Goal: Task Accomplishment & Management: Use online tool/utility

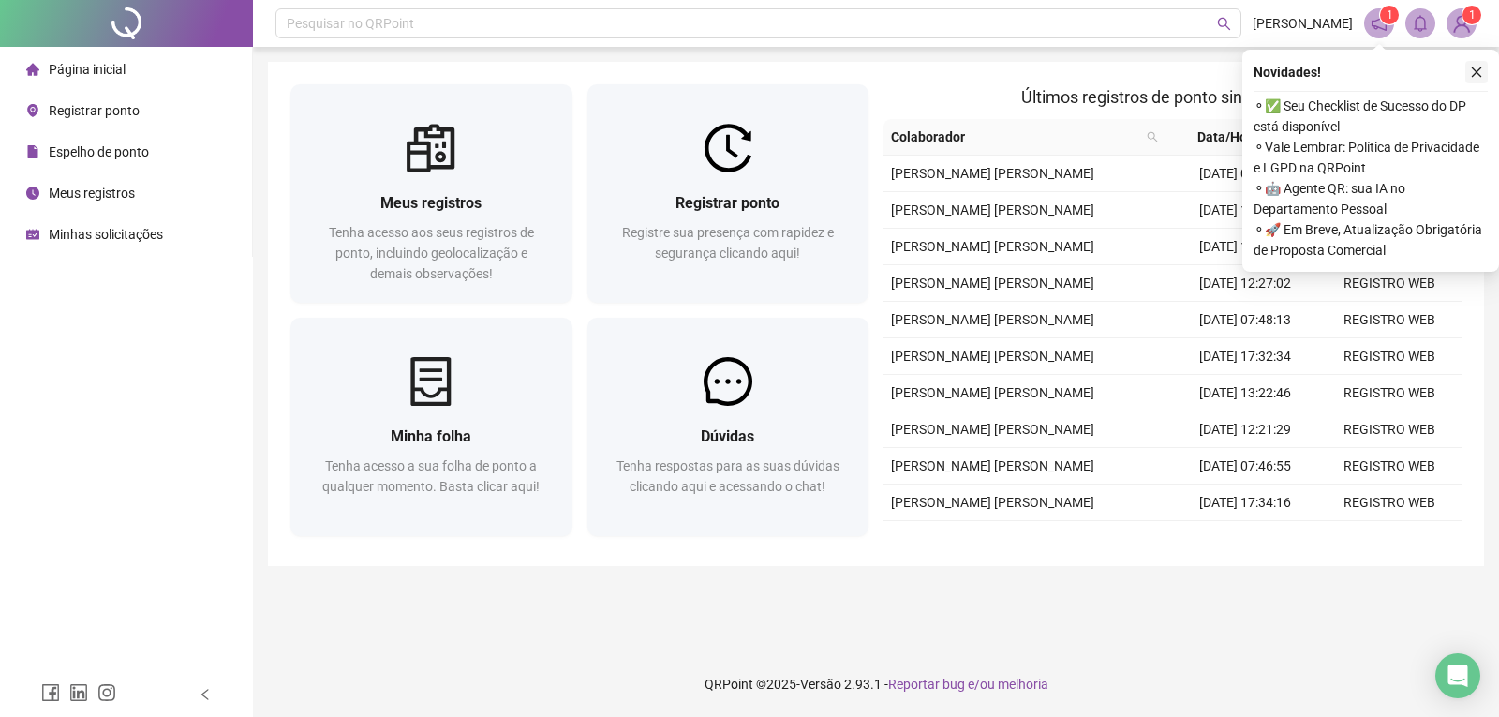
click at [1477, 80] on button "button" at bounding box center [1476, 72] width 22 height 22
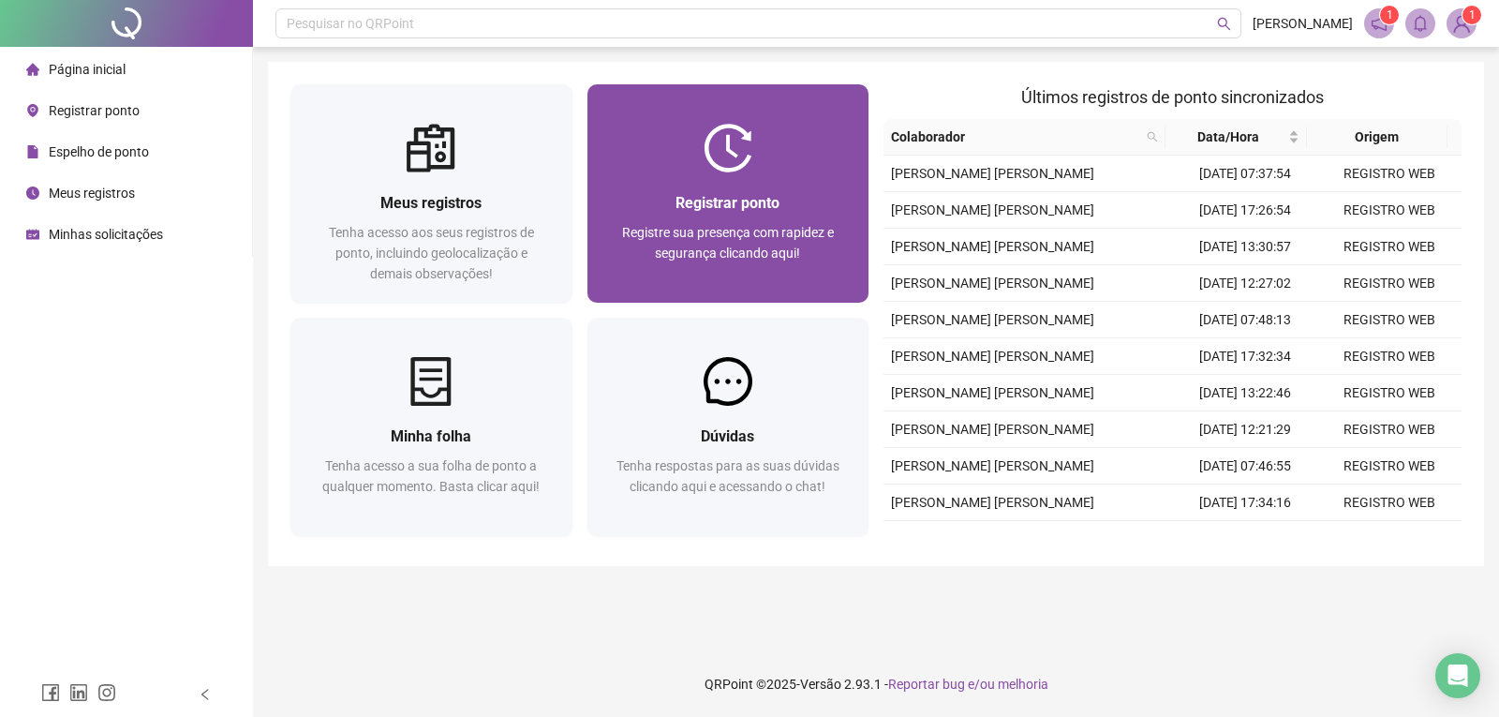
click at [819, 205] on div "Registrar ponto" at bounding box center [728, 202] width 237 height 23
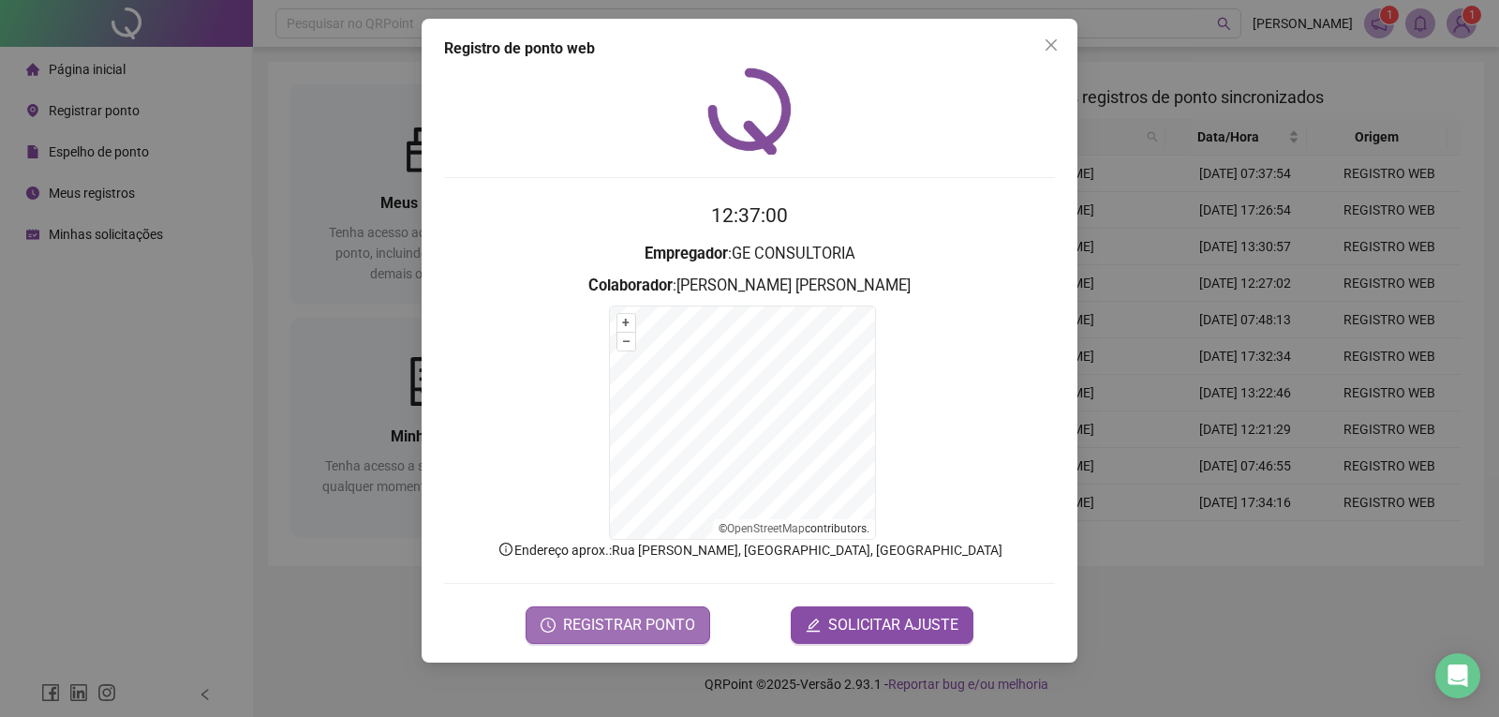
click at [629, 632] on span "REGISTRAR PONTO" at bounding box center [629, 625] width 132 height 22
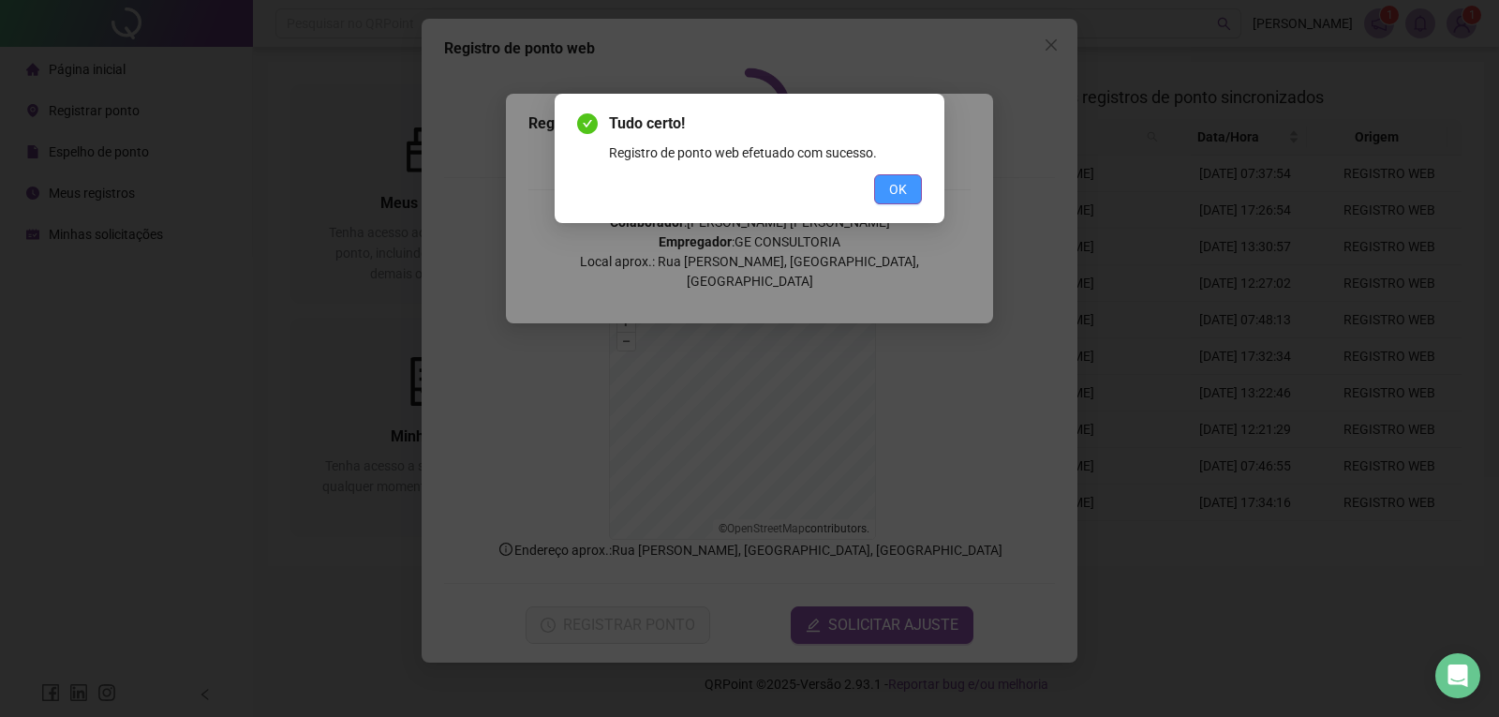
click at [894, 200] on button "OK" at bounding box center [898, 189] width 48 height 30
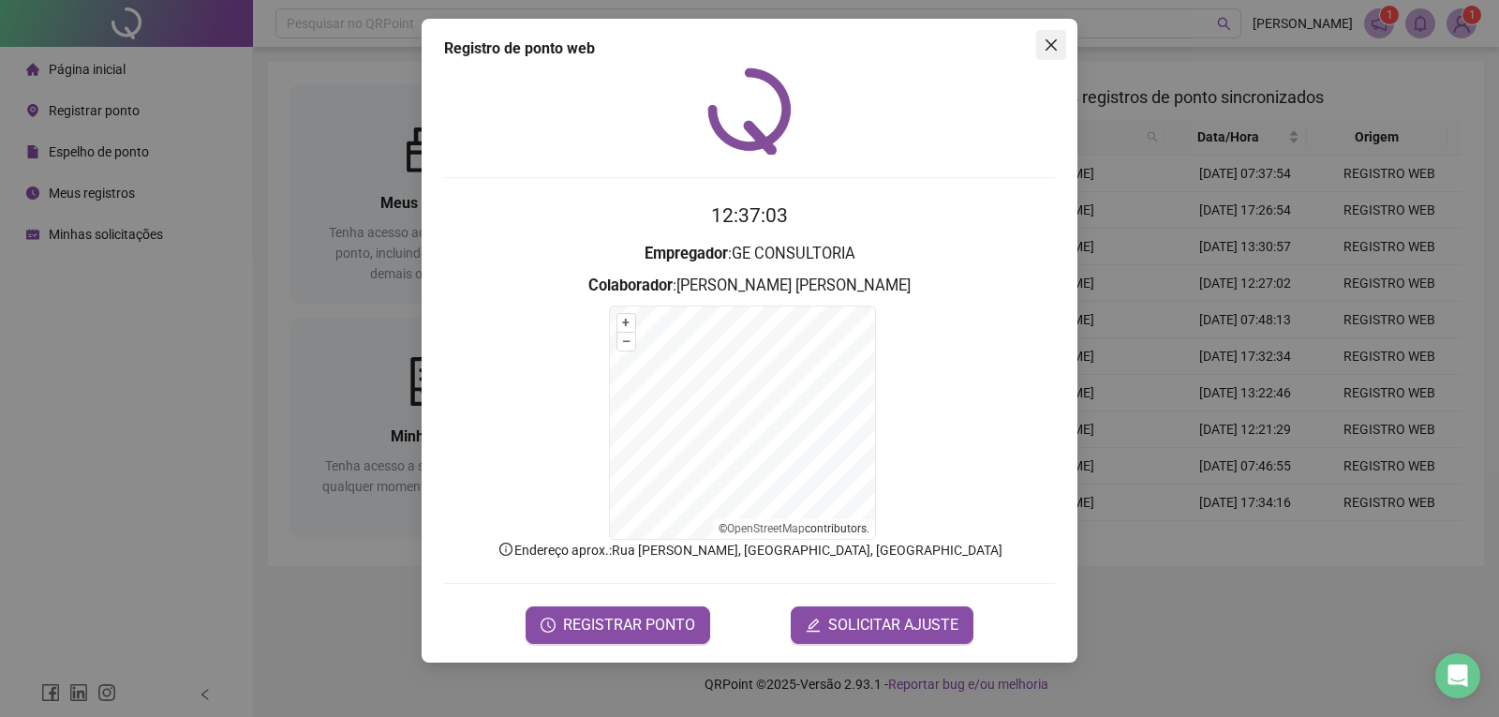
click at [1046, 42] on icon "close" at bounding box center [1051, 44] width 15 height 15
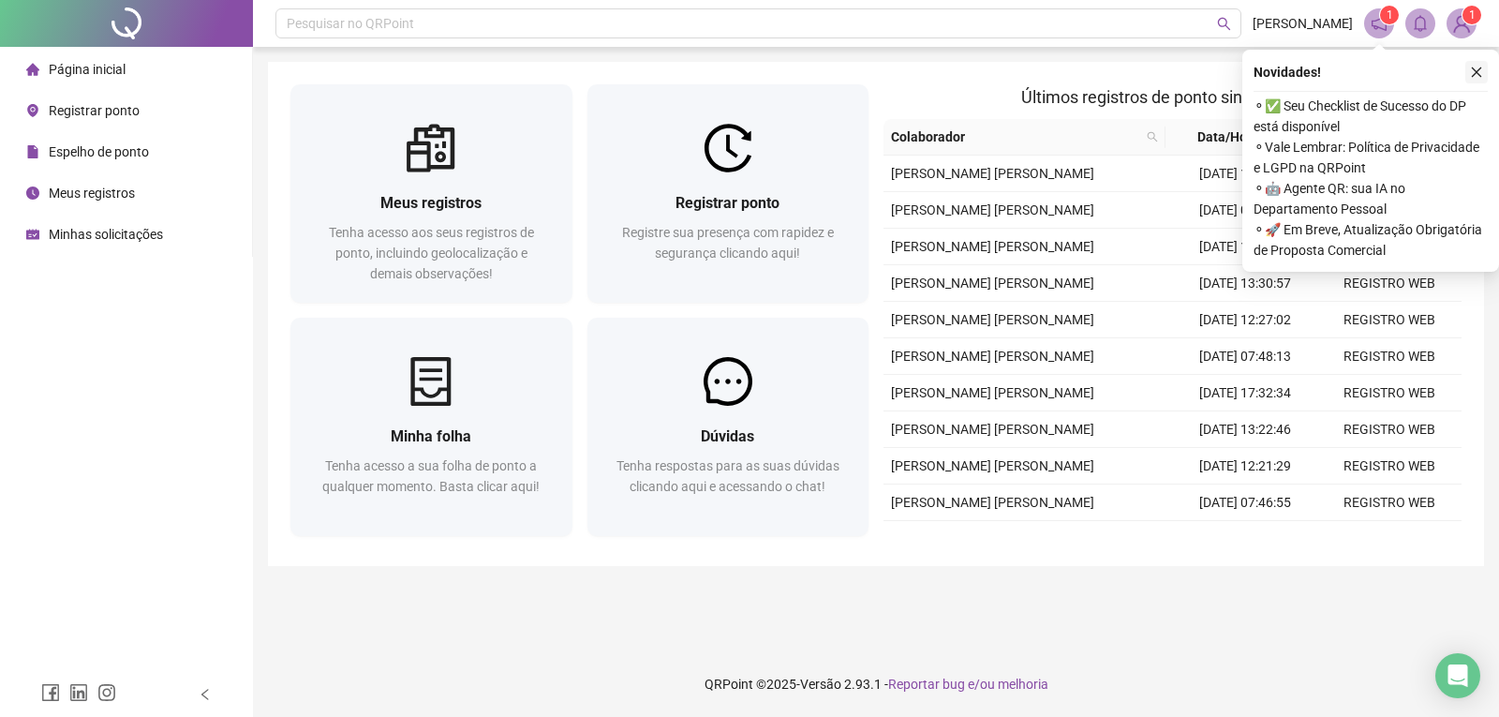
click at [1472, 72] on icon "close" at bounding box center [1476, 72] width 13 height 13
